Goal: Task Accomplishment & Management: Manage account settings

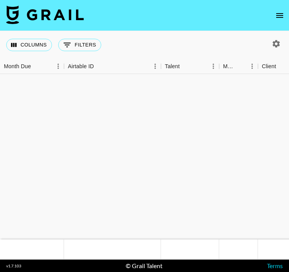
drag, startPoint x: 0, startPoint y: 0, endPoint x: 278, endPoint y: 10, distance: 277.7
click at [278, 11] on icon "open drawer" at bounding box center [279, 15] width 9 height 9
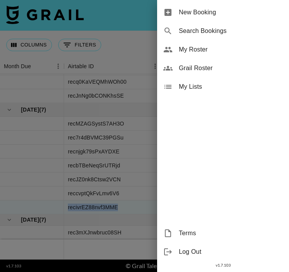
click at [201, 47] on span "My Roster" at bounding box center [231, 49] width 104 height 9
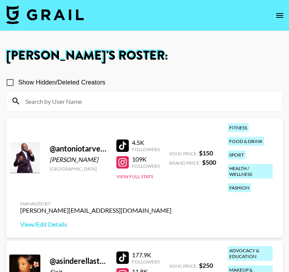
click at [283, 13] on icon "open drawer" at bounding box center [279, 15] width 7 height 5
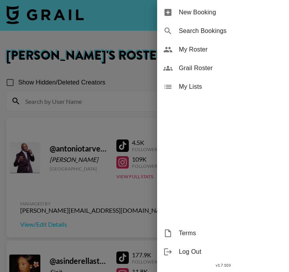
click at [119, 63] on div at bounding box center [144, 136] width 289 height 272
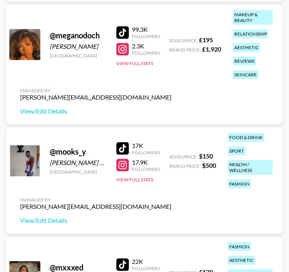
scroll to position [2383, 0]
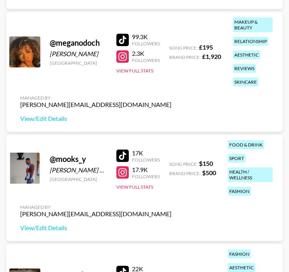
click at [124, 38] on div at bounding box center [122, 40] width 12 height 12
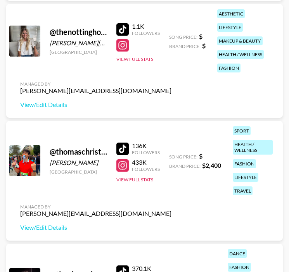
scroll to position [3947, 0]
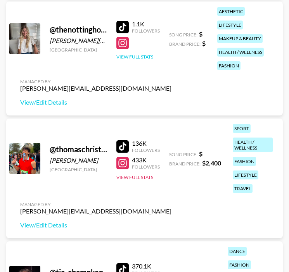
click at [142, 57] on button "View Full Stats" at bounding box center [134, 57] width 37 height 6
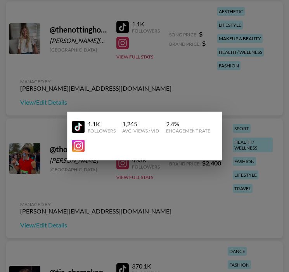
click at [143, 58] on div at bounding box center [144, 136] width 289 height 272
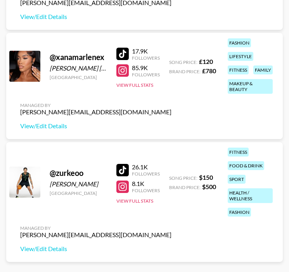
scroll to position [4605, 0]
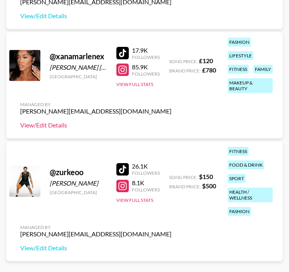
click at [56, 127] on link "View/Edit Details" at bounding box center [95, 125] width 151 height 8
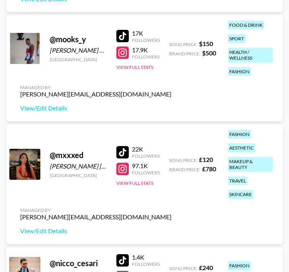
scroll to position [2503, 0]
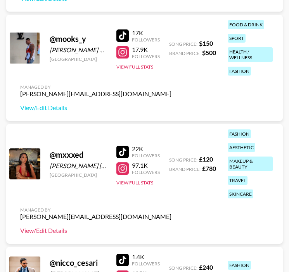
click at [50, 233] on link "View/Edit Details" at bounding box center [95, 231] width 151 height 8
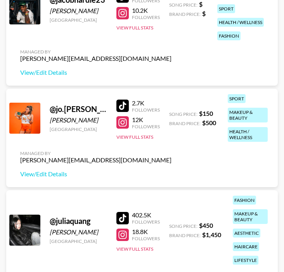
scroll to position [1255, 0]
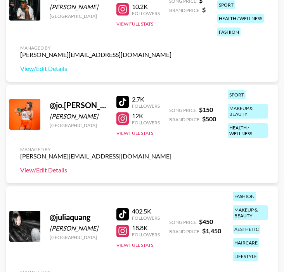
click at [45, 174] on link "View/Edit Details" at bounding box center [95, 171] width 151 height 8
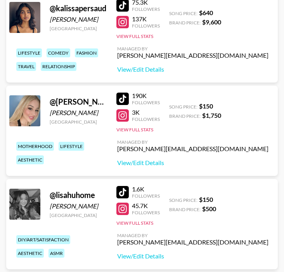
scroll to position [1600, 0]
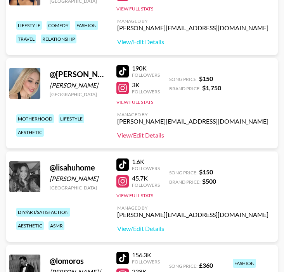
click at [219, 133] on link "View/Edit Details" at bounding box center [192, 136] width 151 height 8
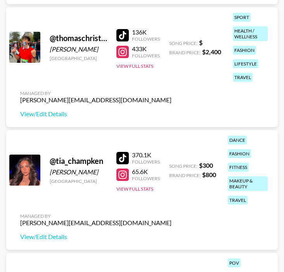
scroll to position [3999, 0]
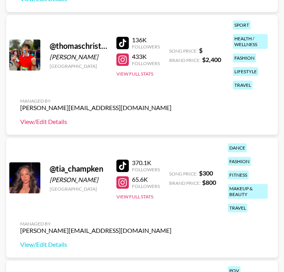
click at [57, 120] on link "View/Edit Details" at bounding box center [95, 122] width 151 height 8
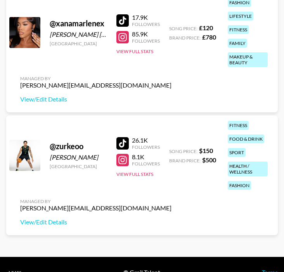
scroll to position [4592, 0]
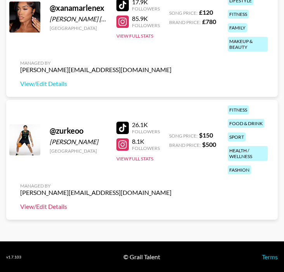
click at [54, 207] on link "View/Edit Details" at bounding box center [95, 207] width 151 height 8
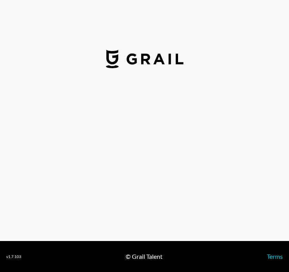
select select "GBP"
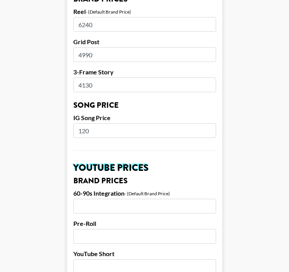
scroll to position [398, 0]
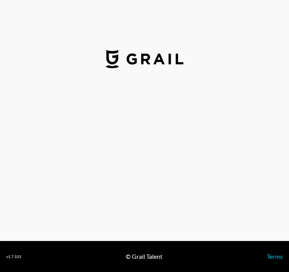
select select "GBP"
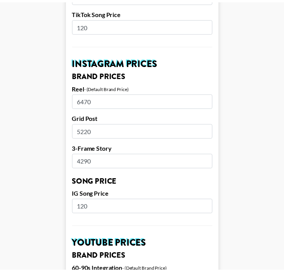
scroll to position [340, 0]
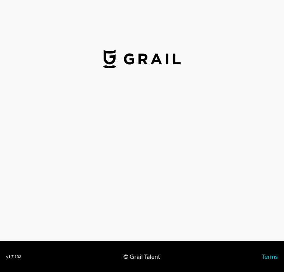
select select "USD"
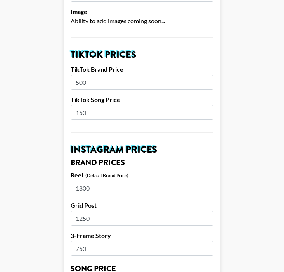
scroll to position [250, 0]
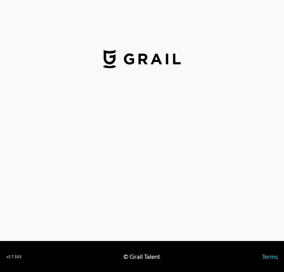
select select "USD"
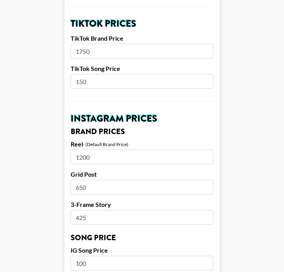
scroll to position [282, 0]
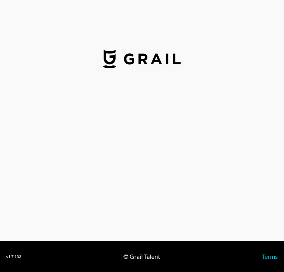
select select "USD"
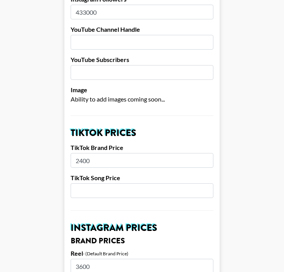
scroll to position [172, 0]
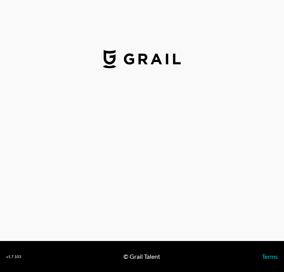
select select "USD"
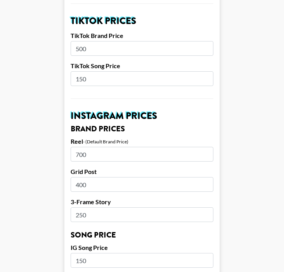
scroll to position [277, 0]
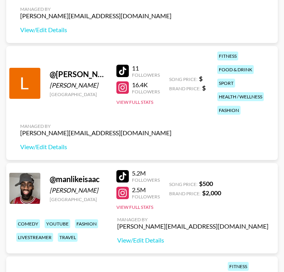
scroll to position [1988, 0]
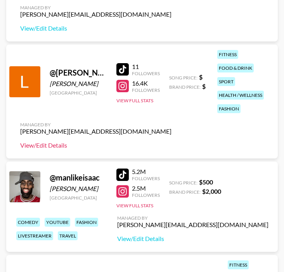
click at [46, 147] on link "View/Edit Details" at bounding box center [95, 146] width 151 height 8
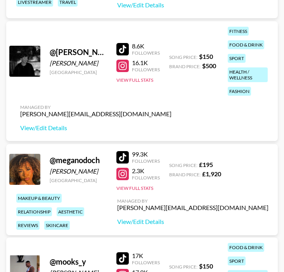
scroll to position [2223, 0]
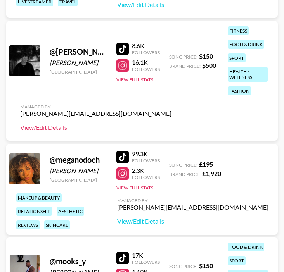
click at [47, 126] on link "View/Edit Details" at bounding box center [95, 128] width 151 height 8
click at [59, 127] on link "View/Edit Details" at bounding box center [95, 128] width 151 height 8
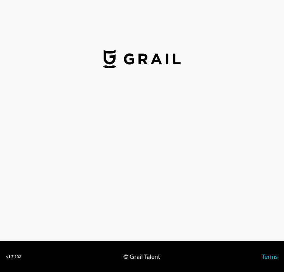
select select "USD"
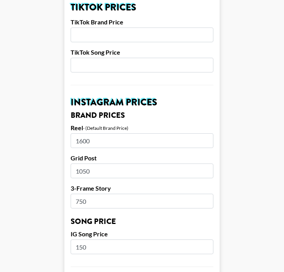
scroll to position [298, 0]
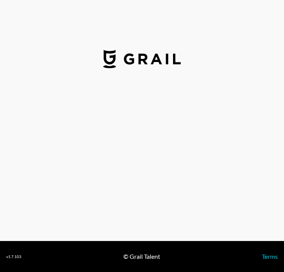
select select "USD"
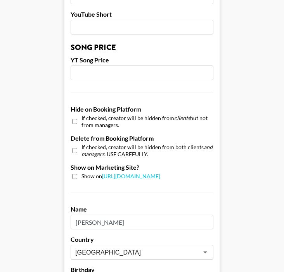
scroll to position [319, 0]
